Goal: Task Accomplishment & Management: Use online tool/utility

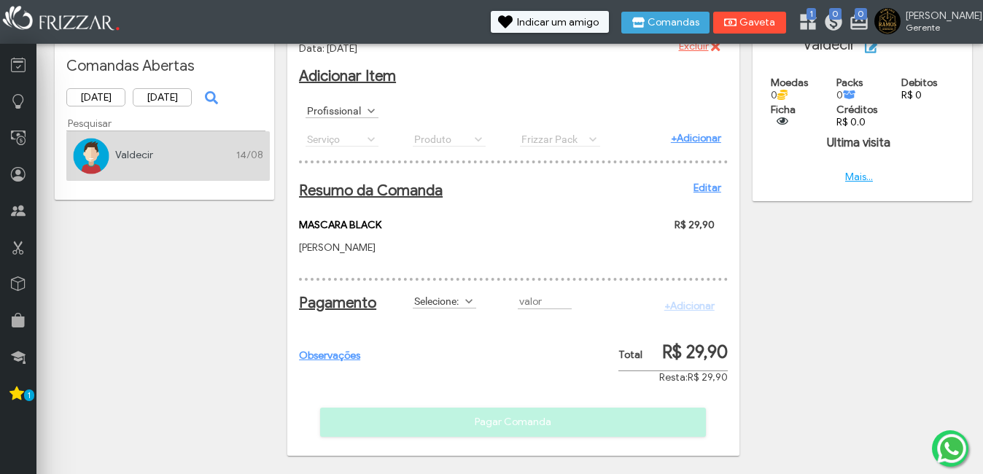
click at [776, 20] on span "Gaveta" at bounding box center [758, 23] width 36 height 10
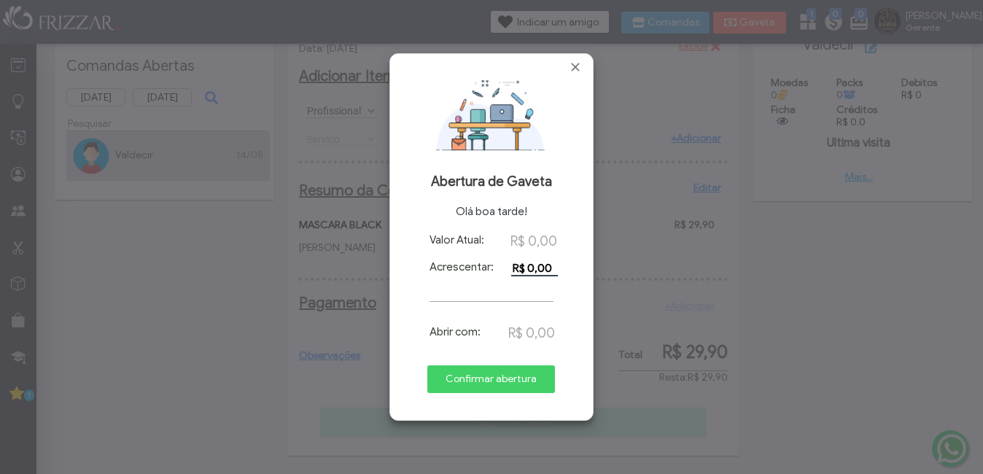
type input "R$ 0,00"
click at [514, 327] on div "Valor Atual: R$ 0,00 Acrescentar: R$ 0,00 Abrir com: R$ 0,00 Confirmar abertura" at bounding box center [491, 324] width 182 height 182
drag, startPoint x: 517, startPoint y: 327, endPoint x: 512, endPoint y: 171, distance: 156.2
click at [507, 163] on div "Abertura de Gaveta Olá boa tarde!" at bounding box center [491, 148] width 182 height 140
click at [487, 379] on span "Confirmar abertura" at bounding box center [491, 379] width 107 height 22
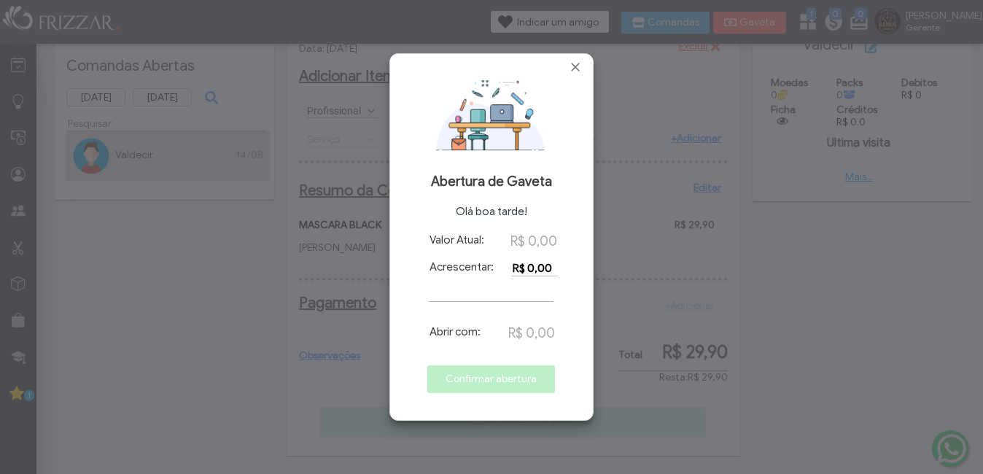
click at [574, 76] on div at bounding box center [491, 67] width 203 height 26
click at [575, 68] on span "Fechar" at bounding box center [575, 67] width 15 height 15
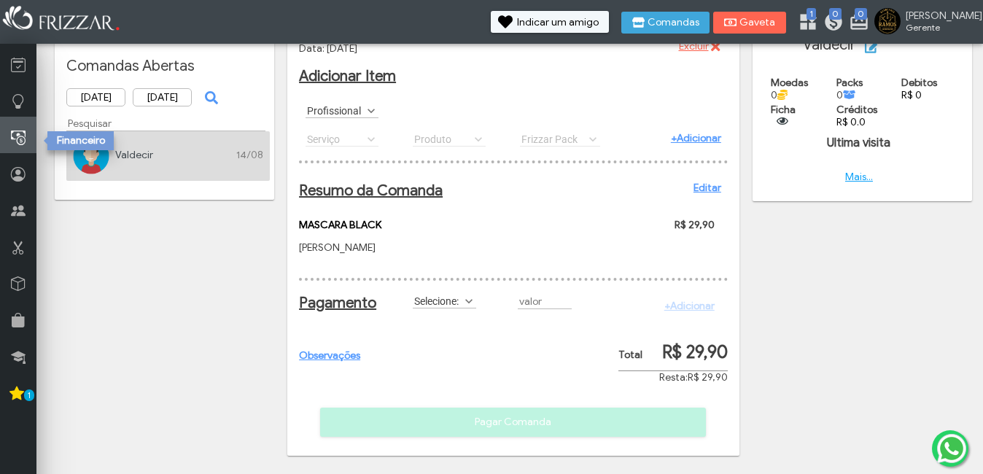
click at [15, 120] on link at bounding box center [18, 135] width 36 height 36
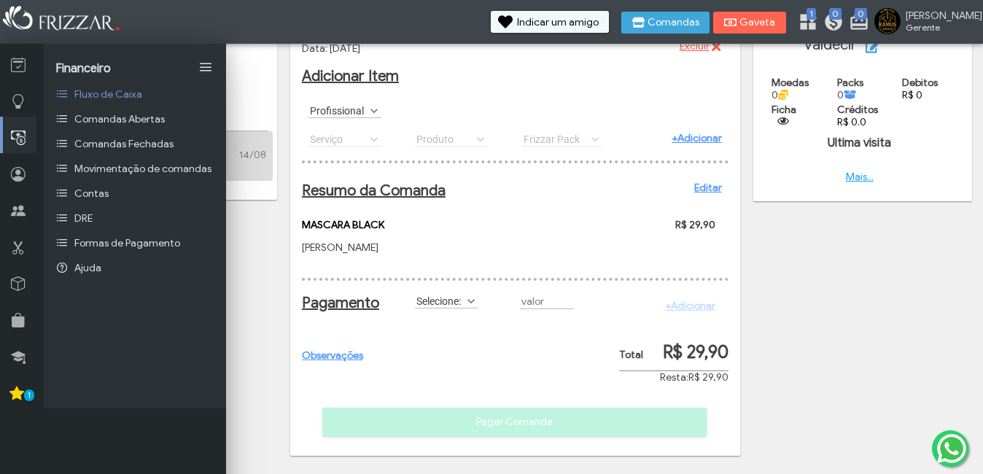
click at [228, 94] on div "[DATE] [DATE] ui-button" at bounding box center [168, 98] width 196 height 22
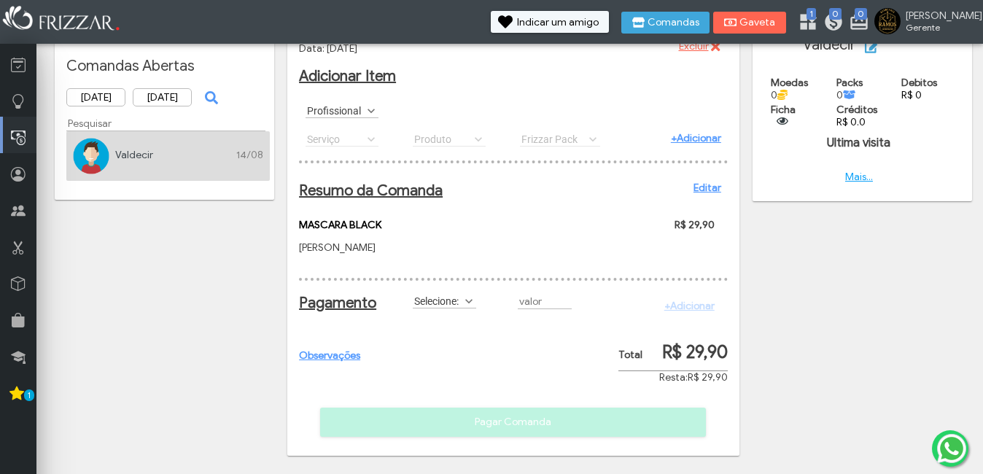
click at [168, 152] on li "Valdecir 14/08" at bounding box center [168, 156] width 204 height 50
click at [463, 303] on span at bounding box center [469, 301] width 15 height 15
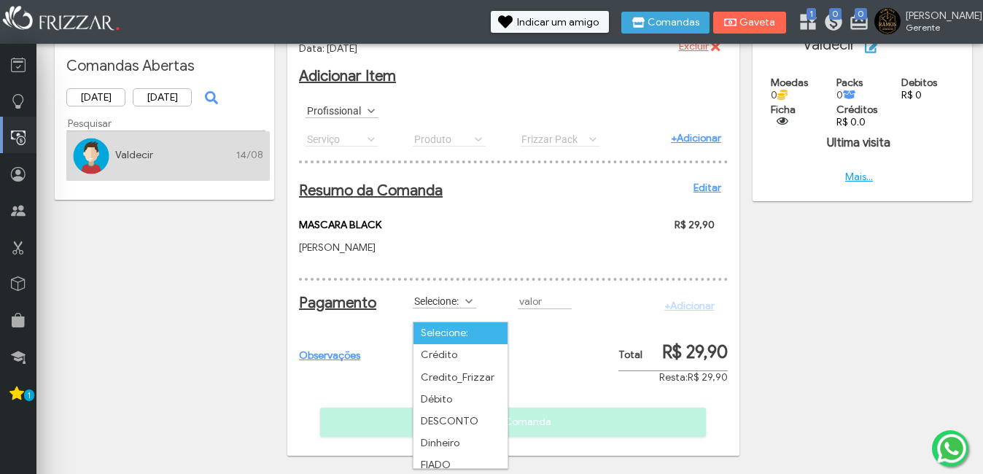
scroll to position [8, 65]
click at [433, 454] on li "FIADO" at bounding box center [461, 465] width 94 height 22
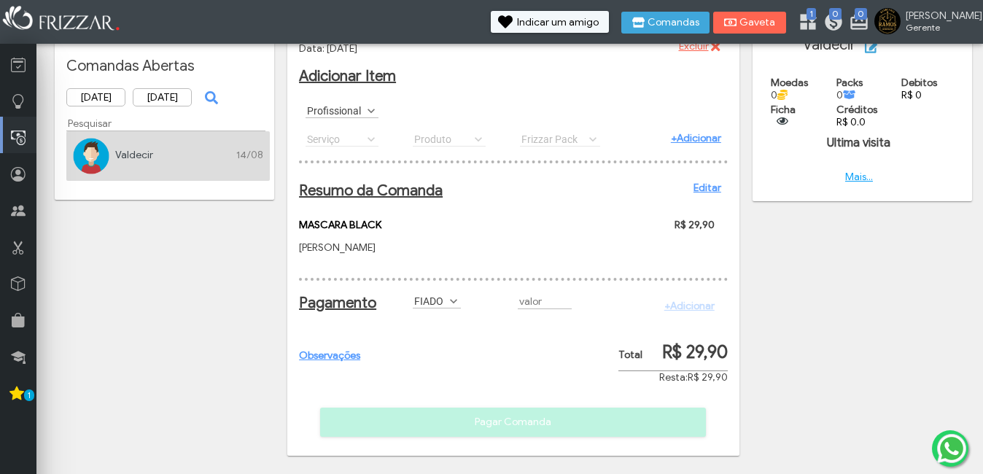
click at [675, 304] on div "+Adicionar" at bounding box center [686, 306] width 70 height 26
drag, startPoint x: 675, startPoint y: 304, endPoint x: 662, endPoint y: 307, distance: 13.5
click at [662, 307] on div "+Adicionar" at bounding box center [686, 306] width 70 height 26
click at [462, 347] on div "Observações Pagar Comanda" at bounding box center [513, 295] width 429 height 284
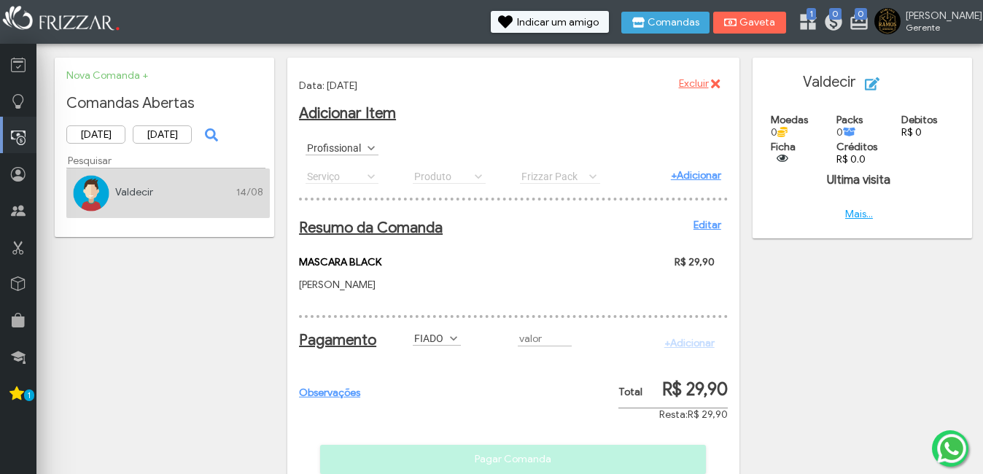
scroll to position [50, 0]
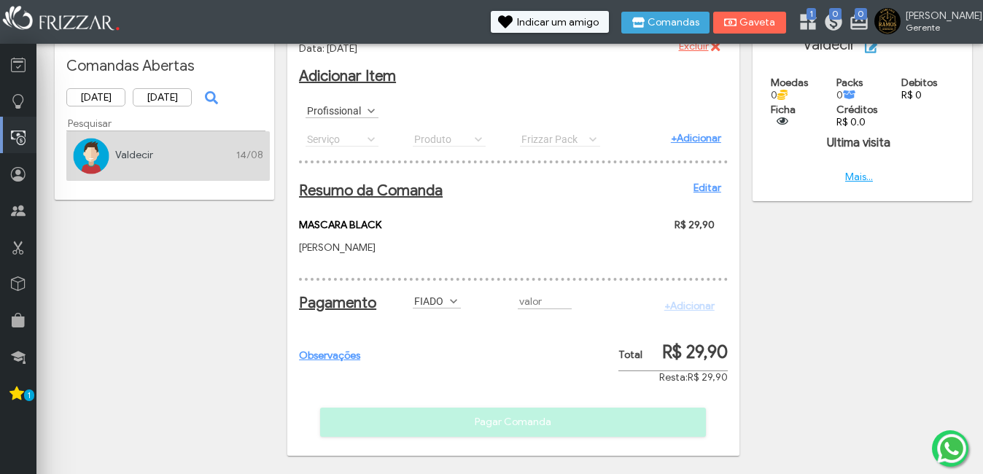
click at [783, 7] on div "ui-button [PERSON_NAME] Minha Conta Home Treinamento Sair" at bounding box center [491, 22] width 983 height 44
click at [776, 25] on span "Gaveta" at bounding box center [758, 23] width 36 height 10
click at [771, 12] on div "ui-button [PERSON_NAME] Minha Conta Home Treinamento Sair" at bounding box center [491, 22] width 983 height 44
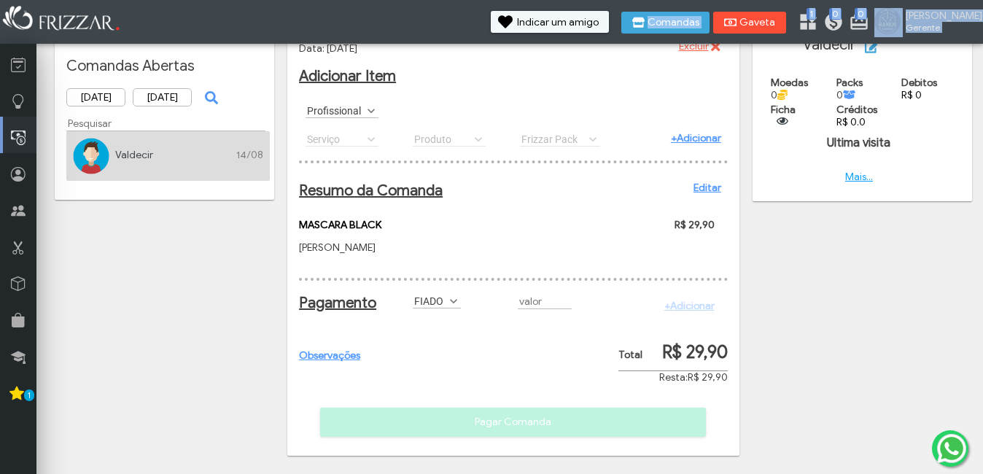
drag, startPoint x: 771, startPoint y: 13, endPoint x: 767, endPoint y: 26, distance: 13.8
click at [738, 26] on icon "submit" at bounding box center [730, 23] width 13 height 8
